Goal: Task Accomplishment & Management: Use online tool/utility

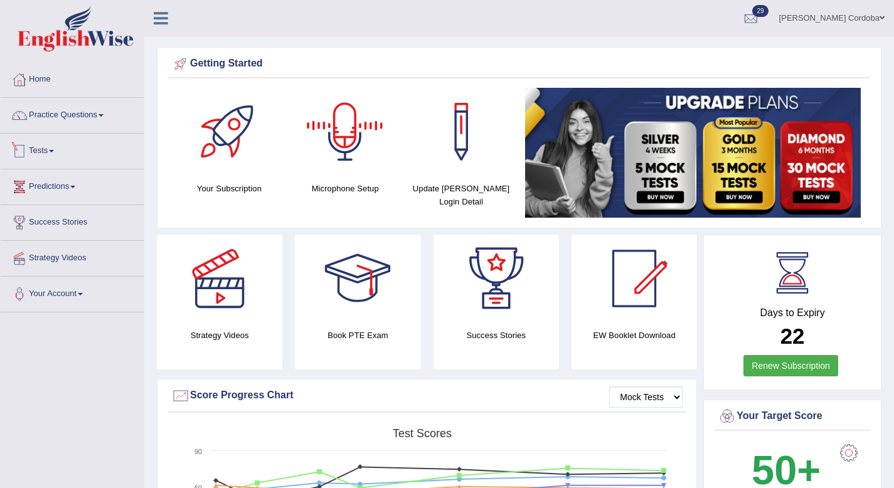
click at [48, 153] on link "Tests" at bounding box center [72, 149] width 143 height 31
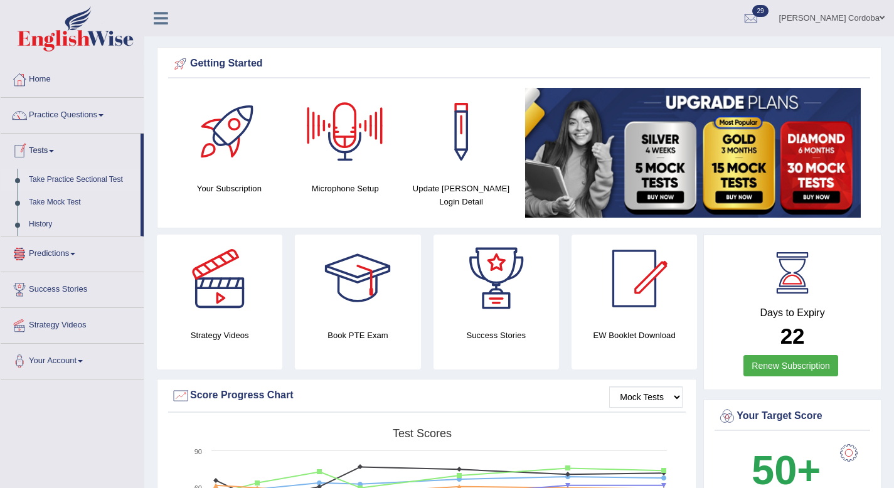
click at [52, 172] on link "Take Practice Sectional Test" at bounding box center [81, 180] width 117 height 23
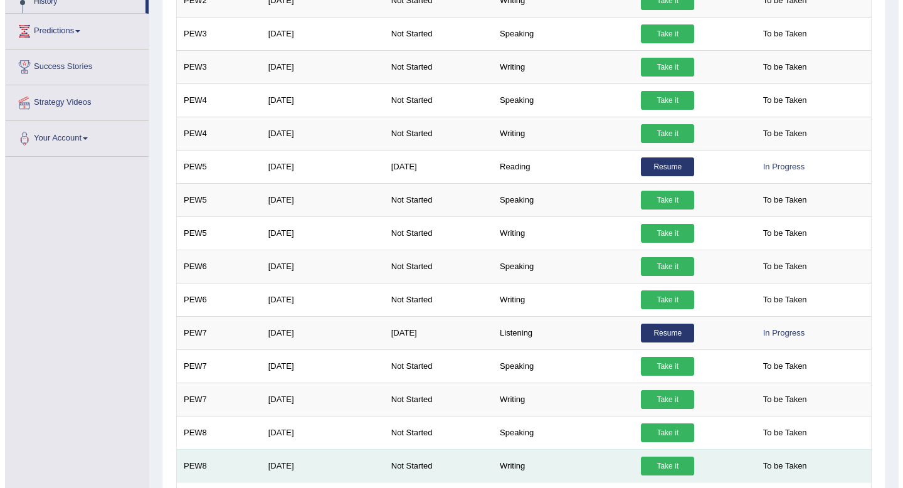
scroll to position [223, 0]
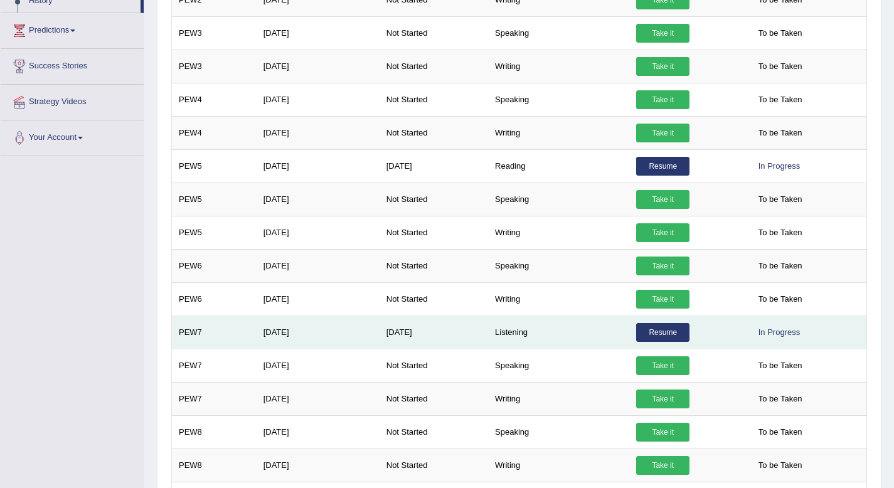
click at [648, 337] on link "Resume" at bounding box center [662, 332] width 53 height 19
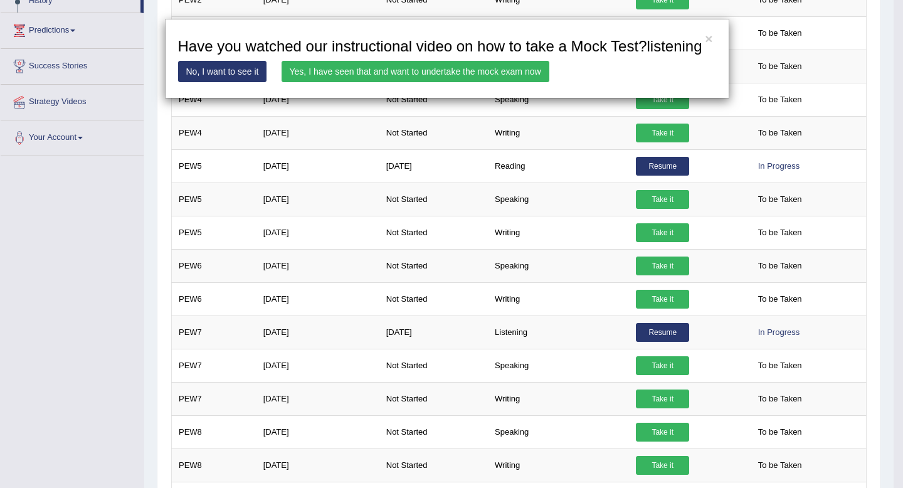
click at [241, 82] on link "No, I want to see it" at bounding box center [222, 71] width 89 height 21
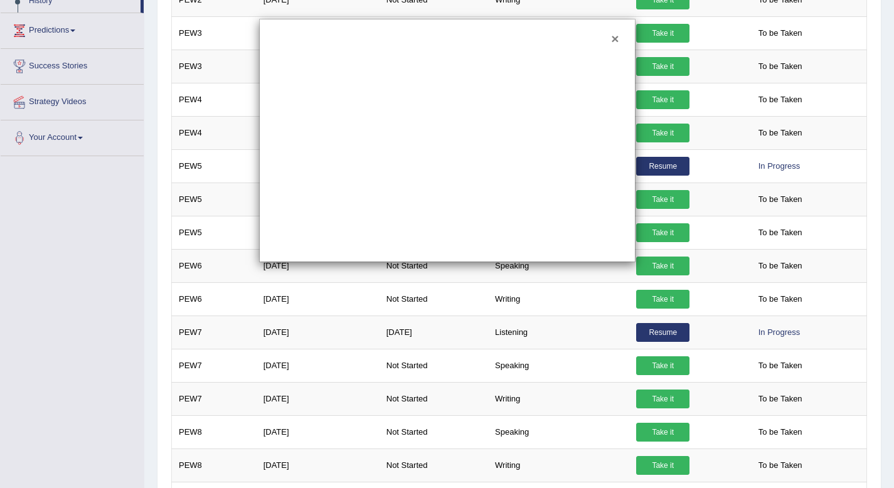
click at [613, 41] on button "×" at bounding box center [615, 38] width 8 height 13
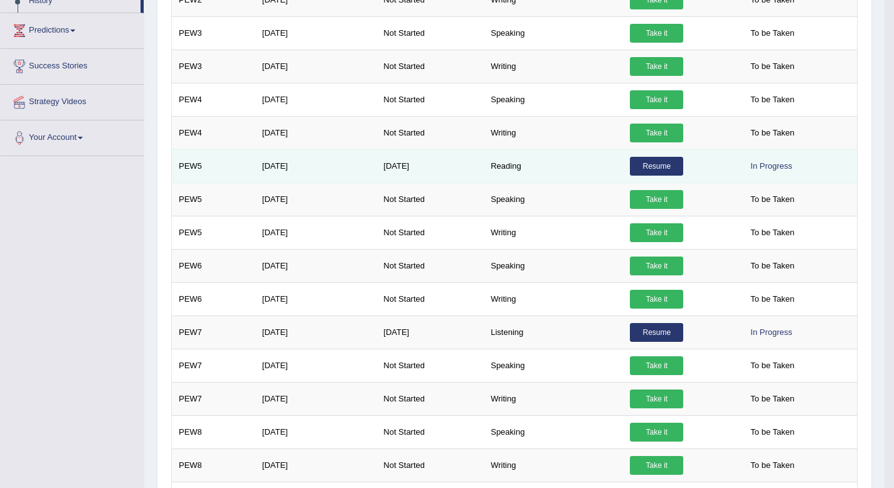
click at [665, 165] on link "Resume" at bounding box center [656, 166] width 53 height 19
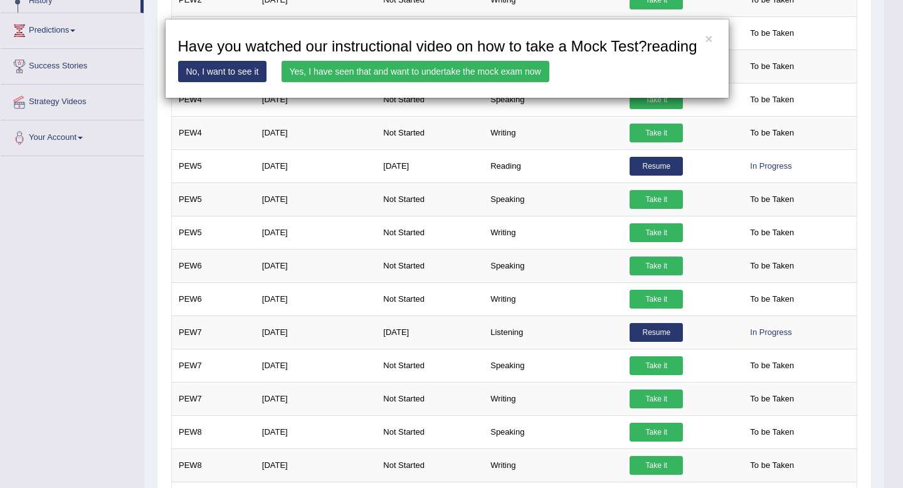
click at [425, 82] on link "Yes, I have seen that and want to undertake the mock exam now" at bounding box center [416, 71] width 268 height 21
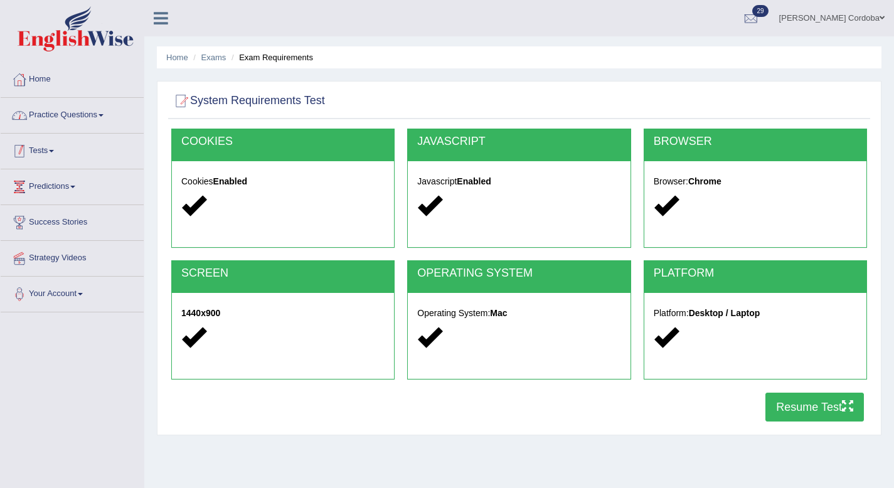
click at [41, 156] on link "Tests" at bounding box center [72, 149] width 143 height 31
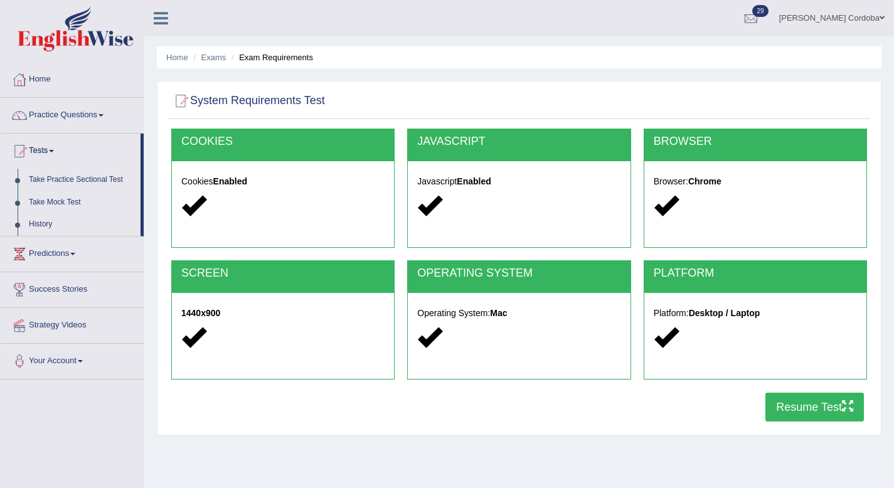
click at [809, 400] on button "Resume Test" at bounding box center [814, 407] width 98 height 29
click at [49, 73] on link "Home" at bounding box center [72, 77] width 143 height 31
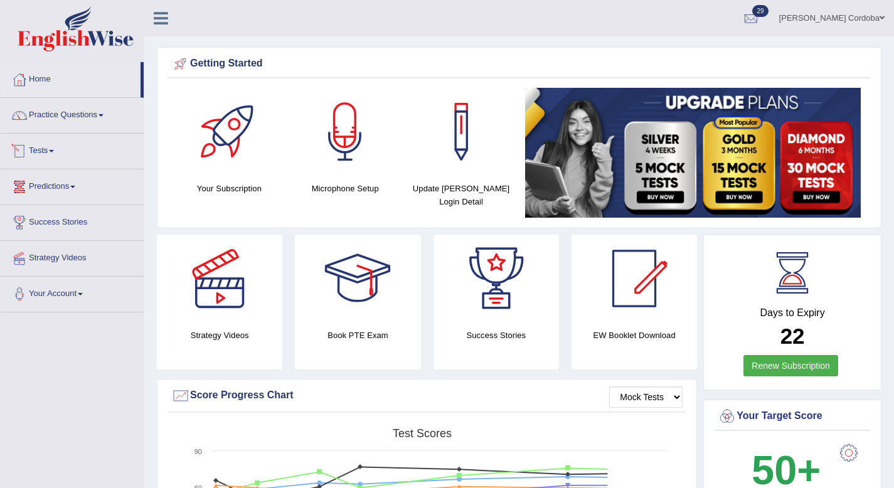
click at [52, 151] on link "Tests" at bounding box center [72, 149] width 143 height 31
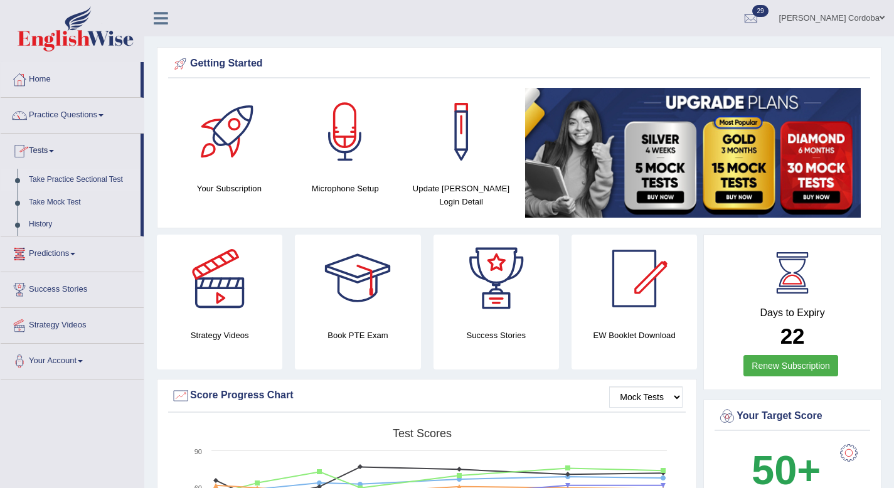
click at [96, 178] on link "Take Practice Sectional Test" at bounding box center [81, 180] width 117 height 23
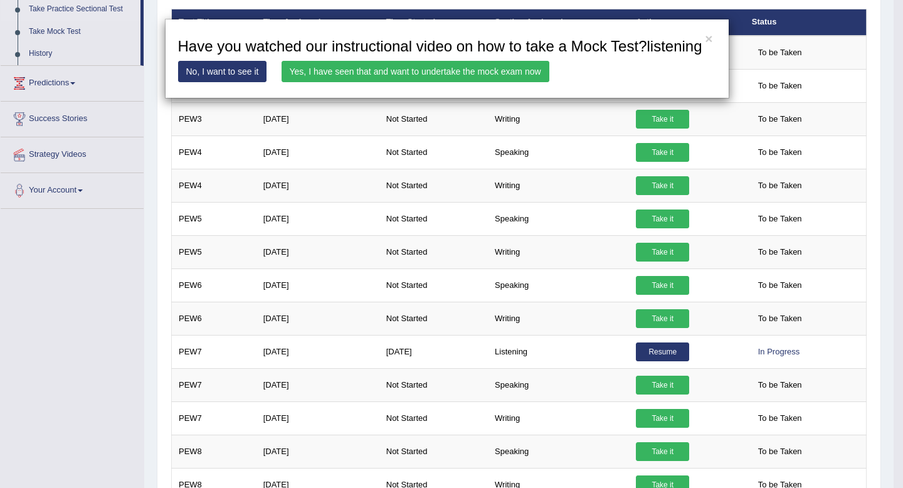
click at [393, 81] on link "Yes, I have seen that and want to undertake the mock exam now" at bounding box center [416, 71] width 268 height 21
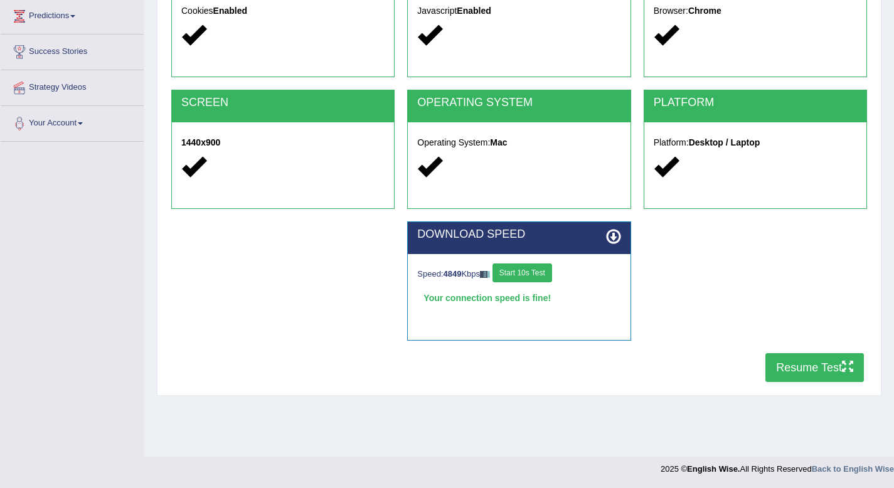
click at [812, 366] on button "Resume Test" at bounding box center [814, 367] width 98 height 29
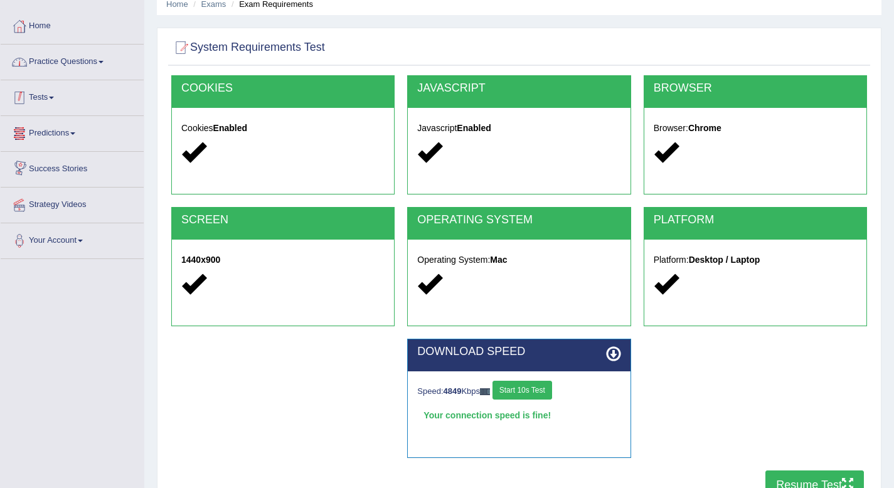
scroll to position [55, 0]
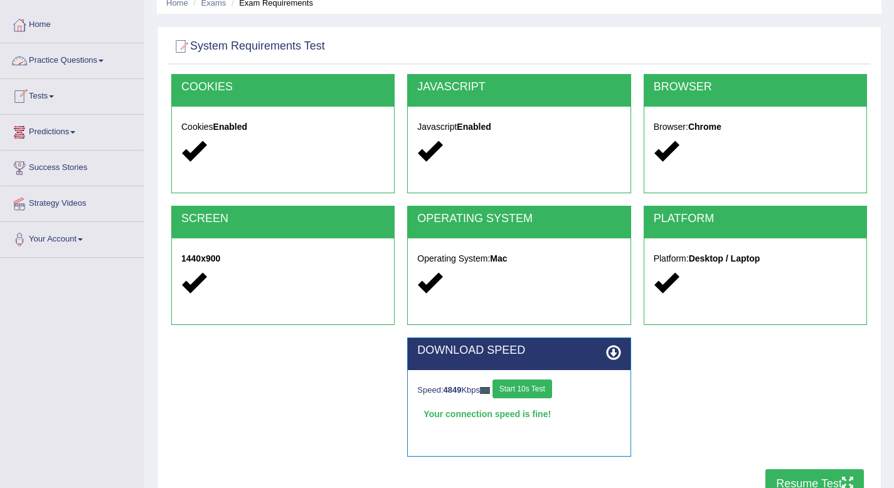
click at [46, 101] on link "Tests" at bounding box center [72, 94] width 143 height 31
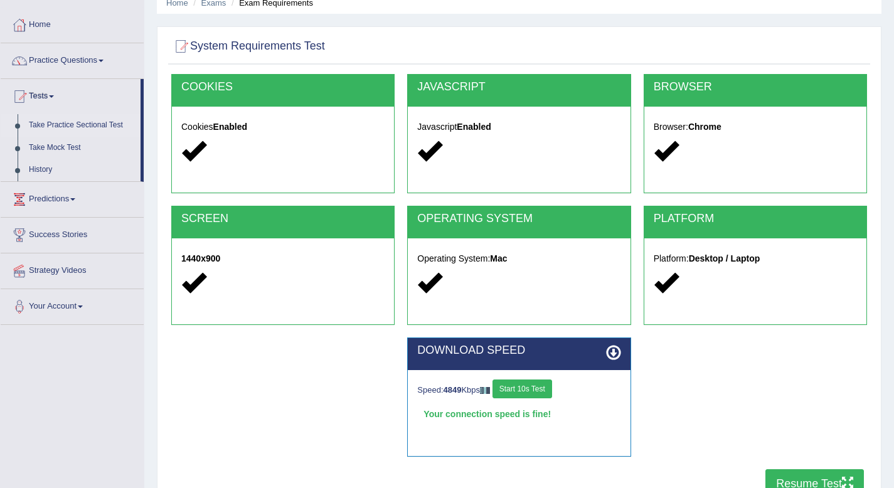
click at [65, 120] on link "Take Practice Sectional Test" at bounding box center [81, 125] width 117 height 23
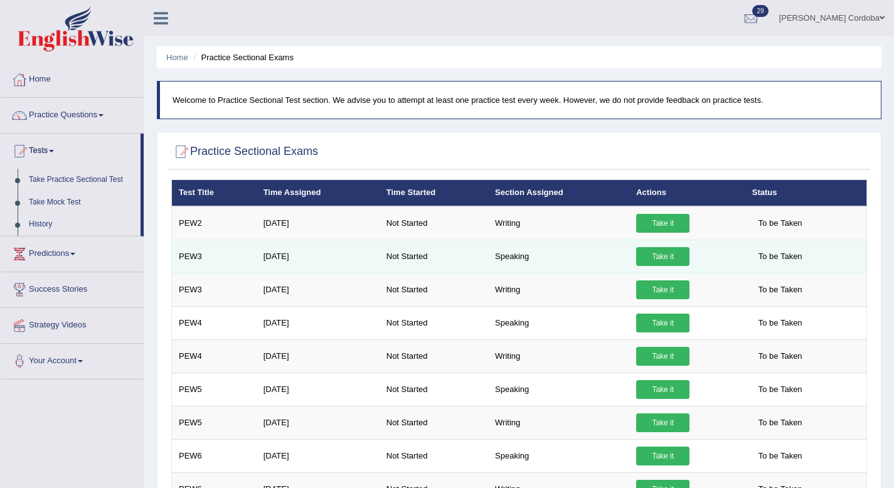
scroll to position [4, 0]
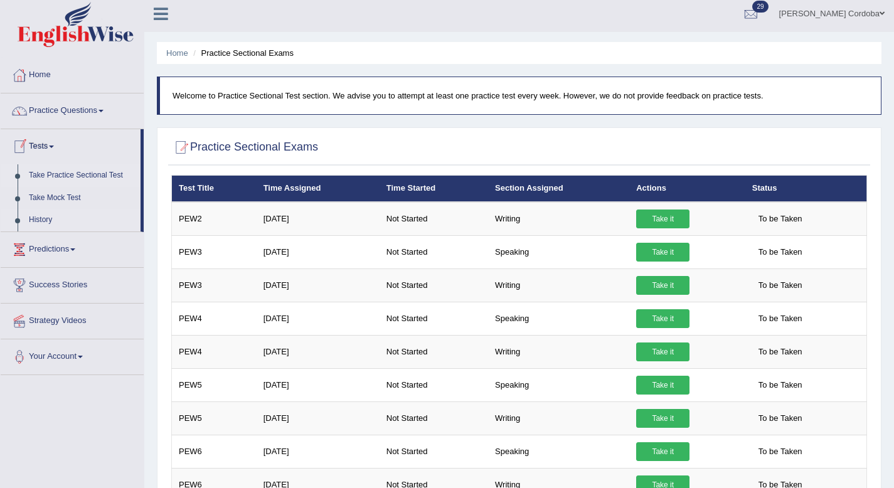
click at [39, 218] on link "History" at bounding box center [81, 220] width 117 height 23
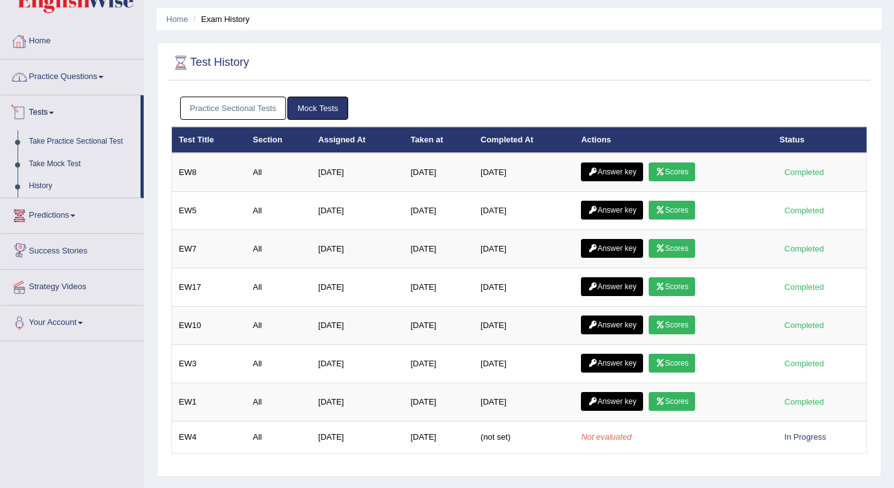
scroll to position [13, 0]
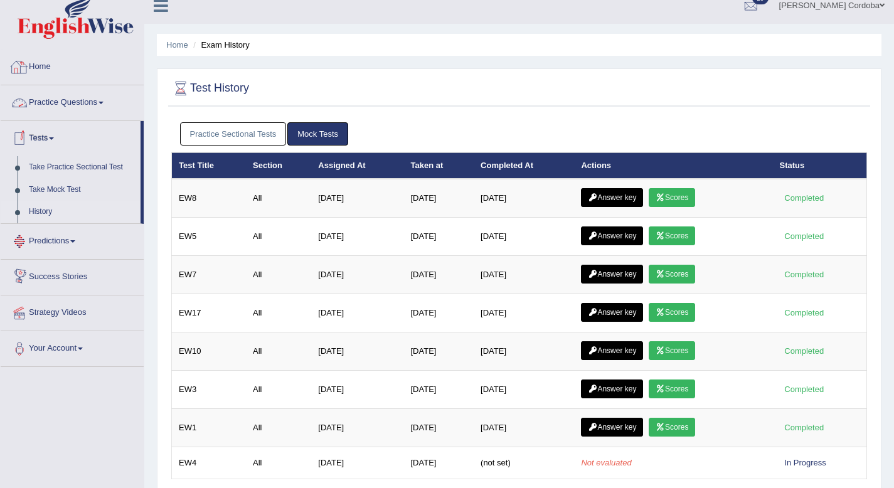
click at [41, 72] on link "Home" at bounding box center [72, 65] width 143 height 31
